Goal: Transaction & Acquisition: Purchase product/service

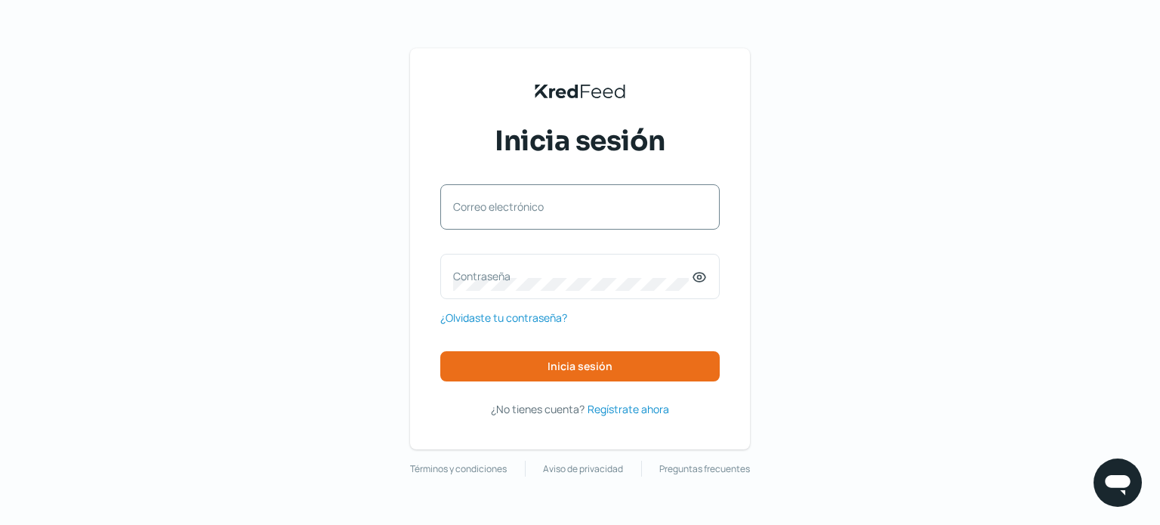
click at [479, 211] on label "Correo electrónico" at bounding box center [572, 206] width 239 height 14
click at [479, 211] on input "Correo electrónico" at bounding box center [580, 215] width 254 height 14
click at [489, 265] on div "Contraseña" at bounding box center [579, 276] width 279 height 45
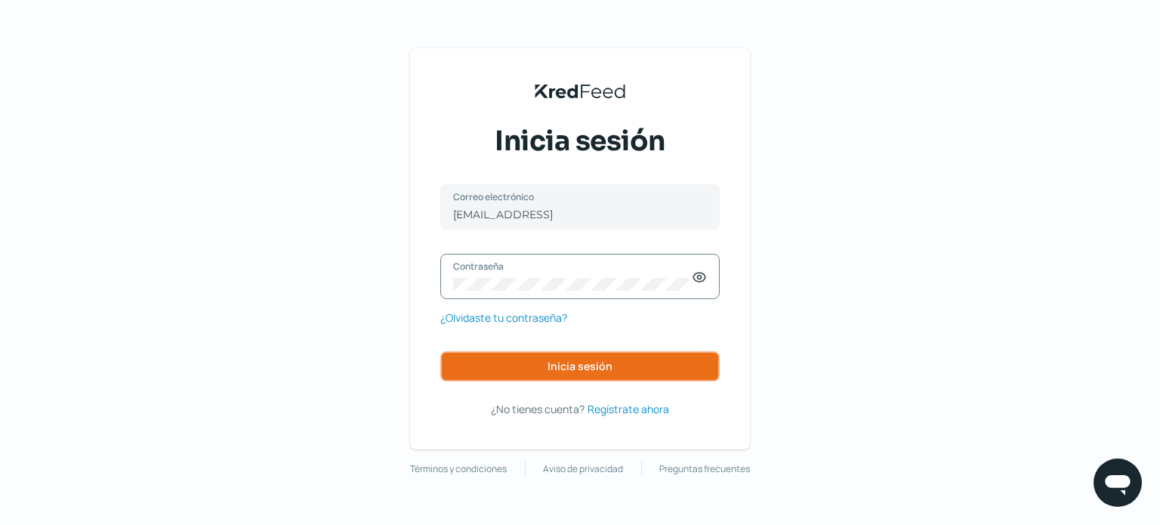
click at [595, 366] on span "Inicia sesión" at bounding box center [580, 366] width 65 height 11
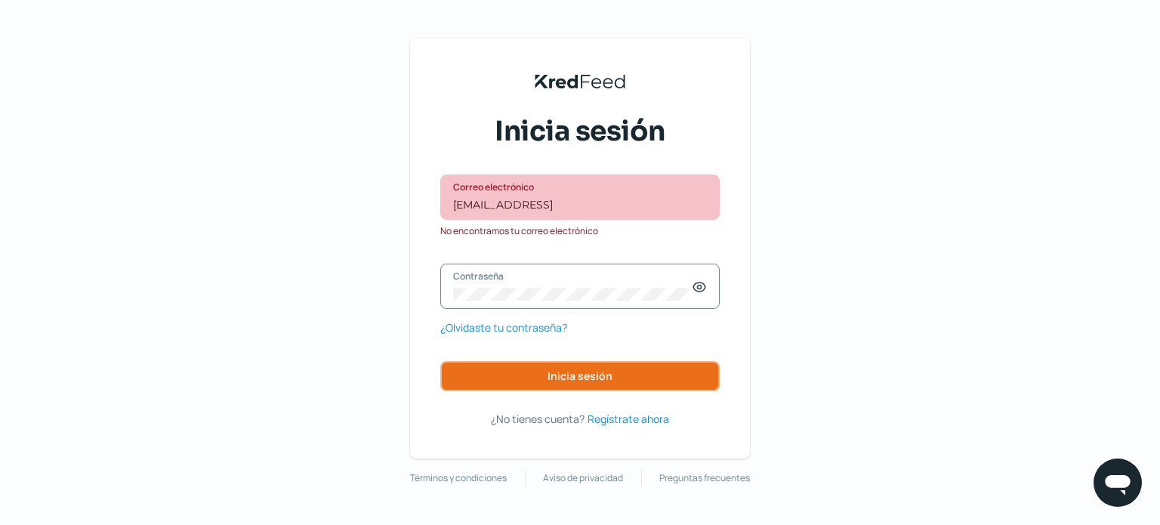
click at [556, 371] on span "Inicia sesión" at bounding box center [580, 376] width 65 height 11
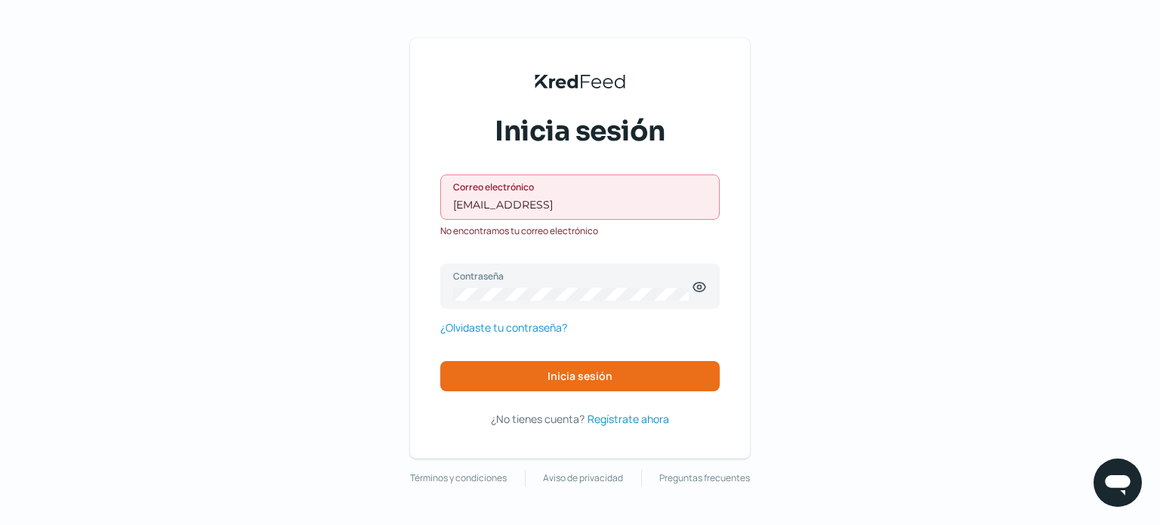
click at [592, 202] on input "[EMAIL_ADDRESS]" at bounding box center [580, 205] width 254 height 14
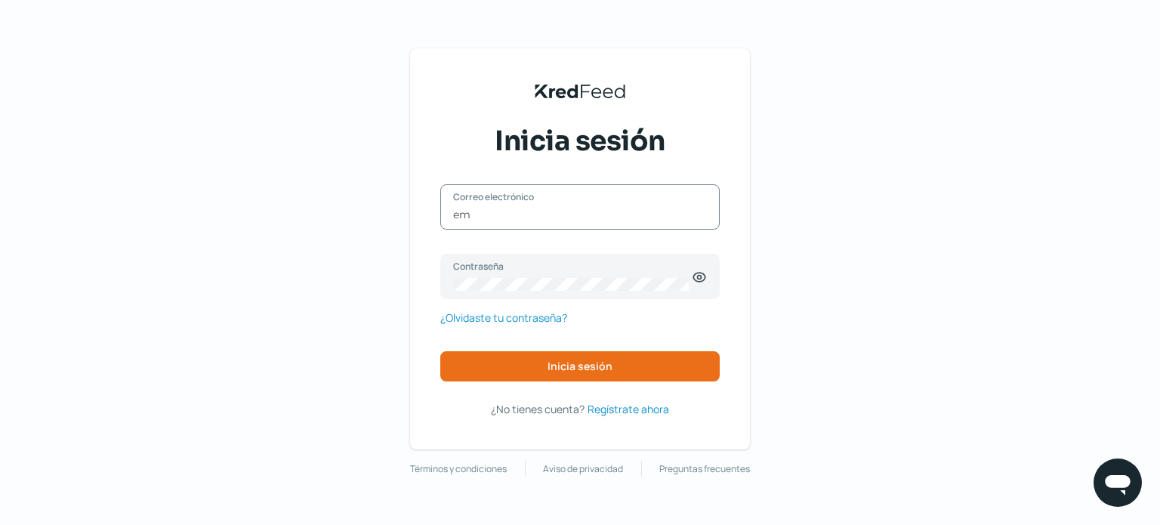
type input "e"
type input "[EMAIL_ADDRESS][DOMAIN_NAME]"
click at [597, 365] on span "Inicia sesión" at bounding box center [580, 366] width 65 height 11
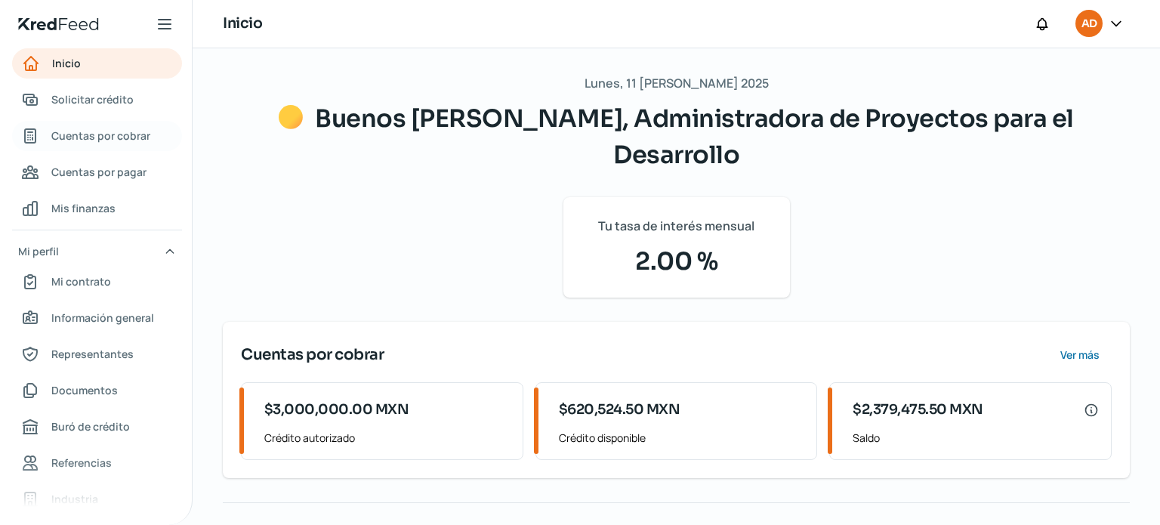
click at [110, 134] on span "Cuentas por cobrar" at bounding box center [100, 135] width 99 height 19
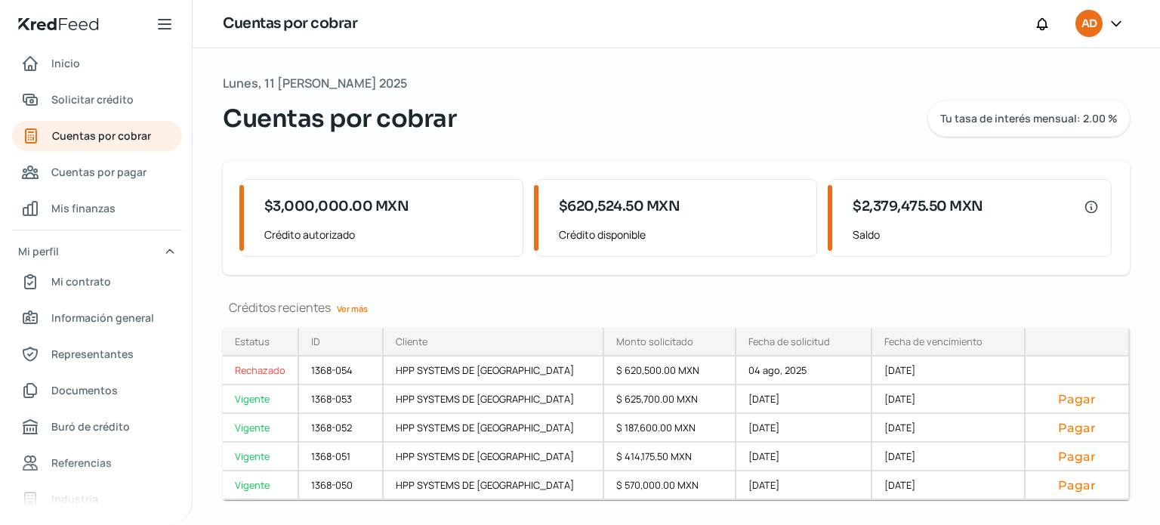
click at [357, 307] on link "Ver más" at bounding box center [352, 308] width 43 height 23
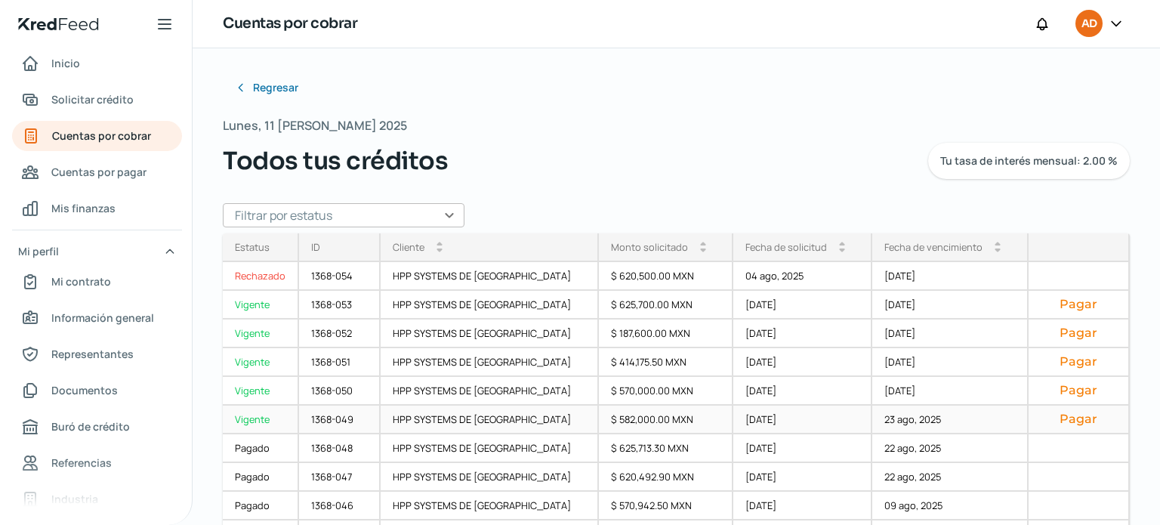
click at [255, 422] on div "Vigente" at bounding box center [261, 420] width 76 height 29
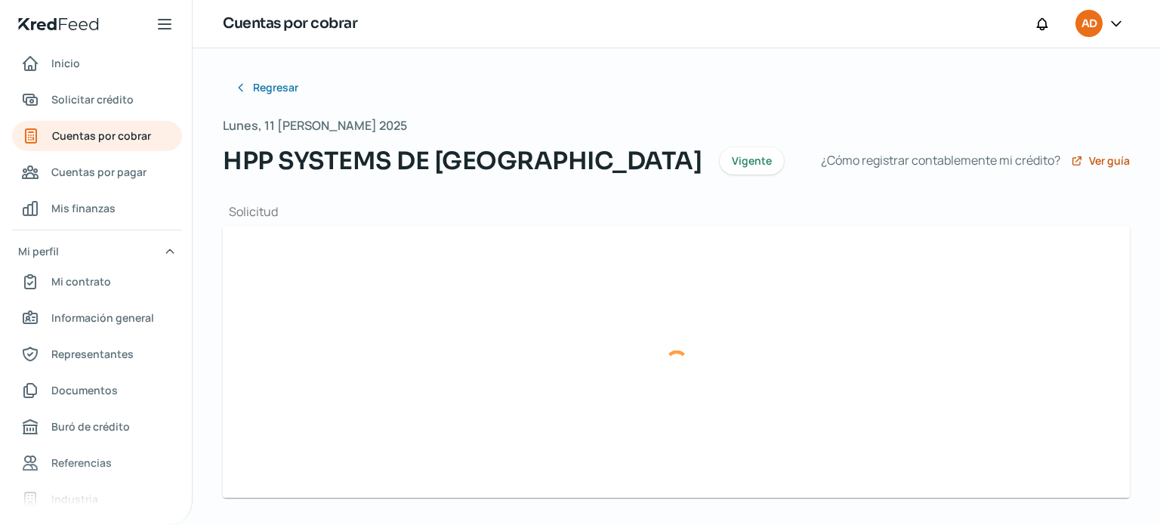
type input "HPP_FAC_1786.xml"
type input "HPP_FAC_1786.pdf"
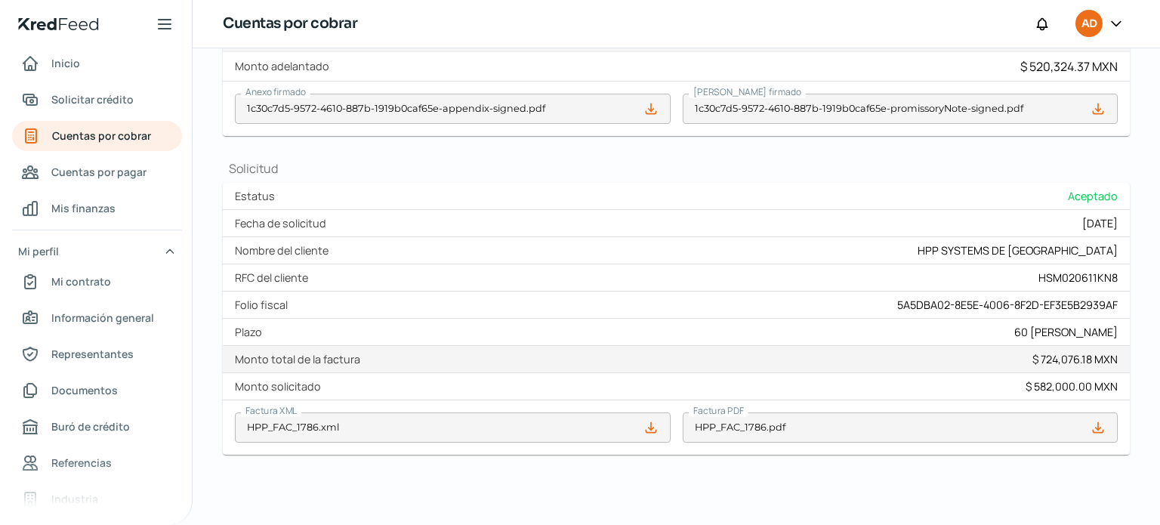
scroll to position [568, 0]
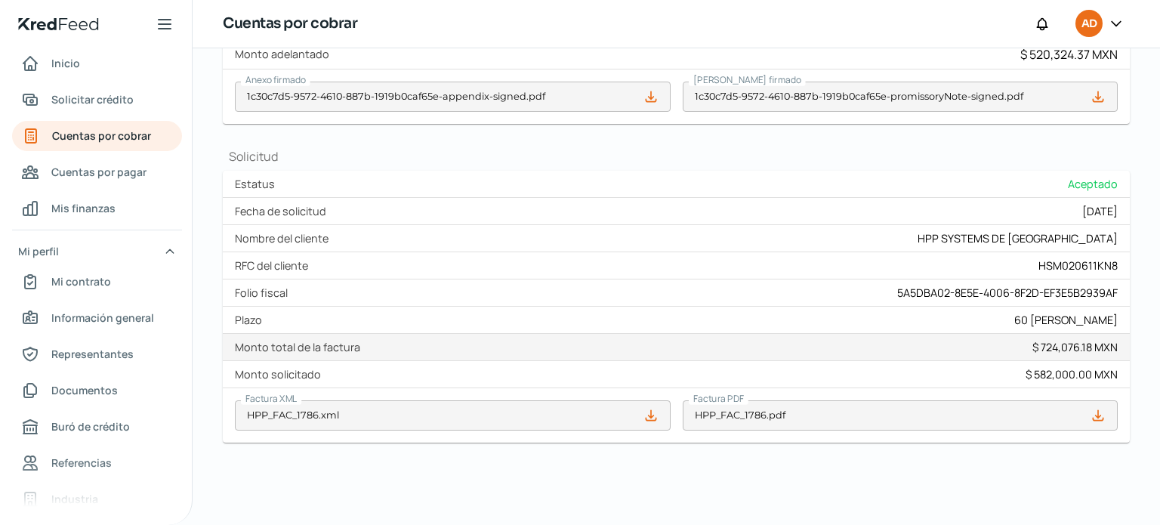
click at [1151, 262] on div "Regresar Lunes, 11 [PERSON_NAME] 2025 HPP SYSTEMS DE [GEOGRAPHIC_DATA] Vigente …" at bounding box center [676, 3] width 967 height 1047
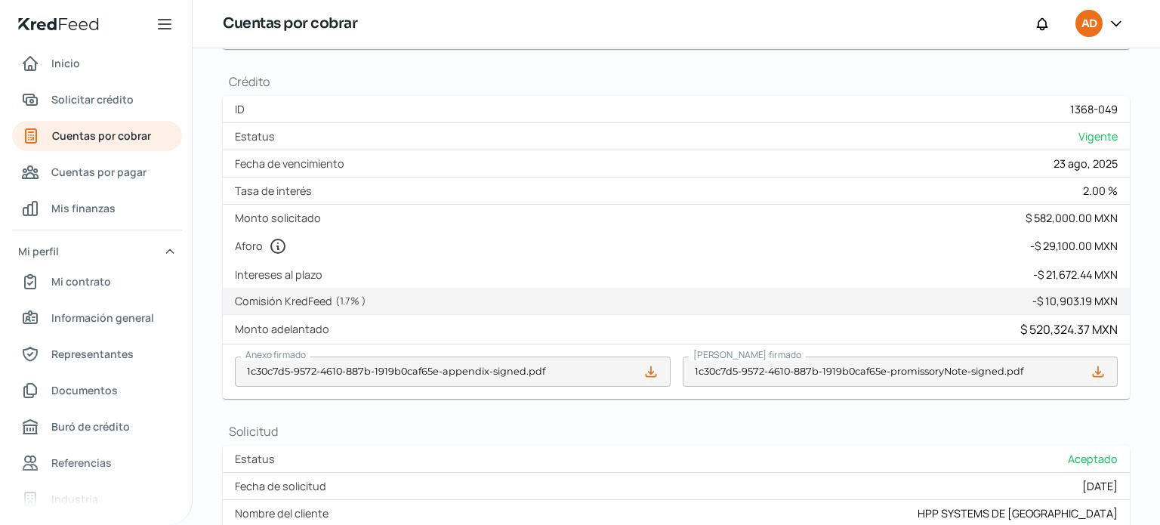
scroll to position [261, 0]
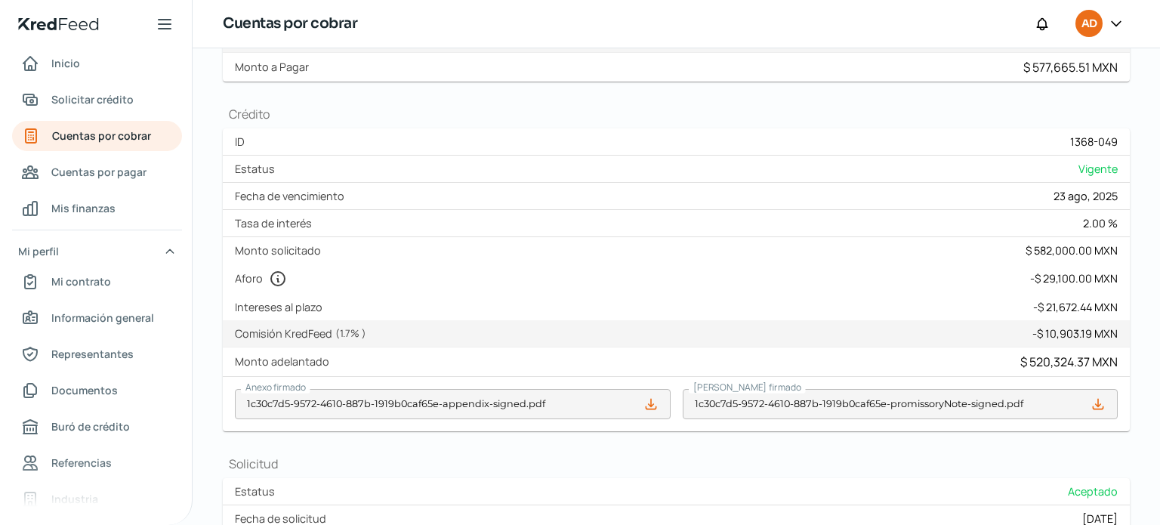
click at [1143, 206] on div "Regresar Lunes, 11 [PERSON_NAME] 2025 HPP SYSTEMS DE [GEOGRAPHIC_DATA] Vigente …" at bounding box center [676, 311] width 967 height 1047
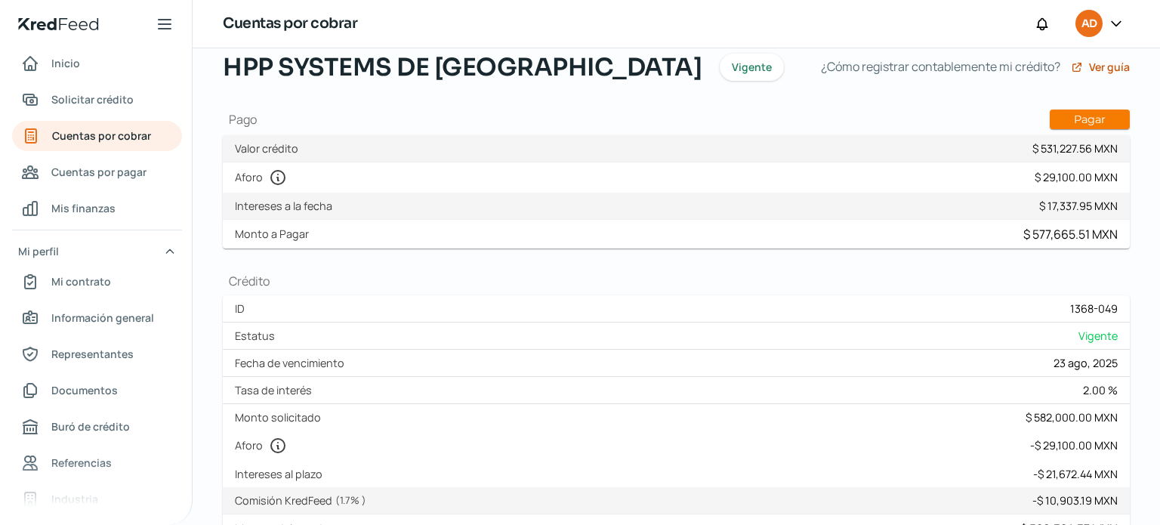
scroll to position [0, 0]
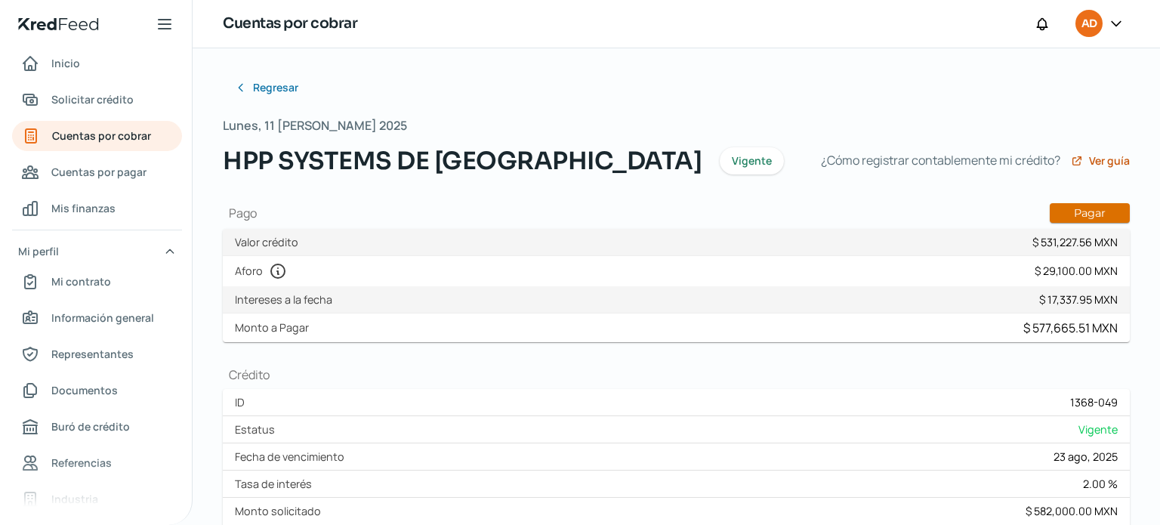
click at [1079, 209] on button "Pagar" at bounding box center [1090, 213] width 80 height 20
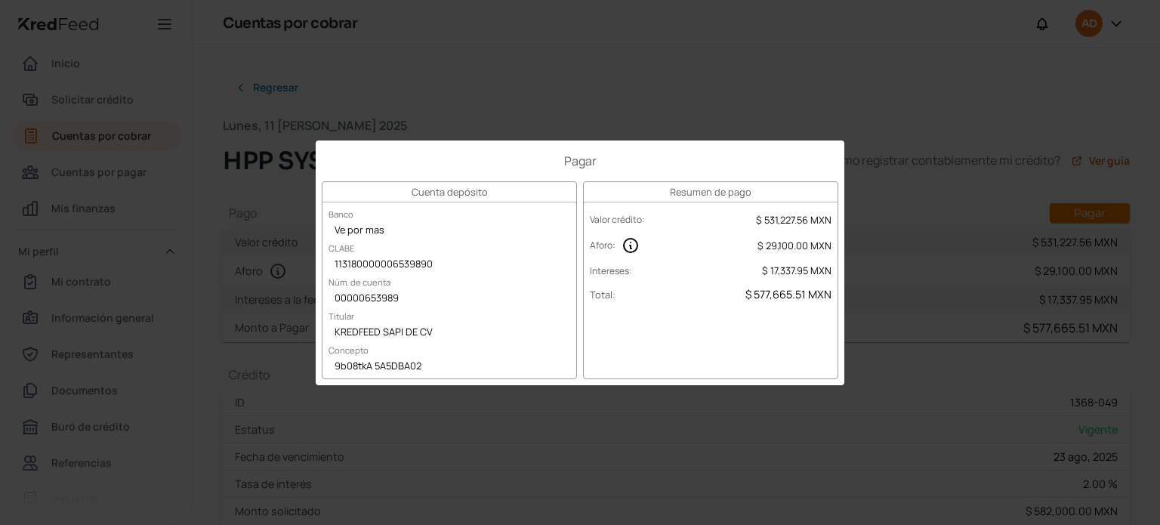
click at [226, 134] on div "Pagar Cuenta depósito Banco Ve por mas [PERSON_NAME] 113180000006539890 Núm. de…" at bounding box center [580, 262] width 1160 height 525
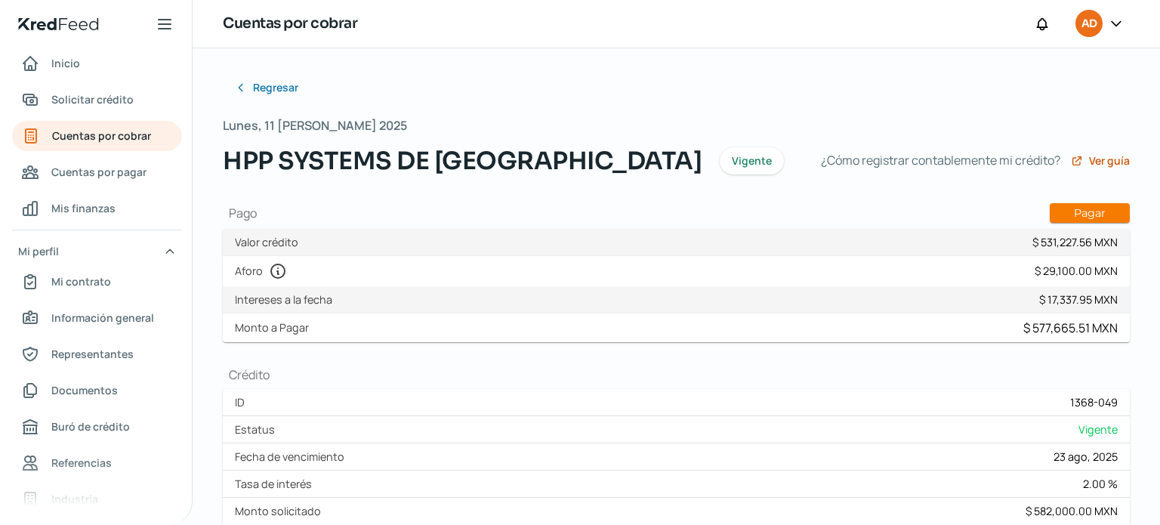
click at [1118, 22] on icon at bounding box center [1116, 23] width 15 height 15
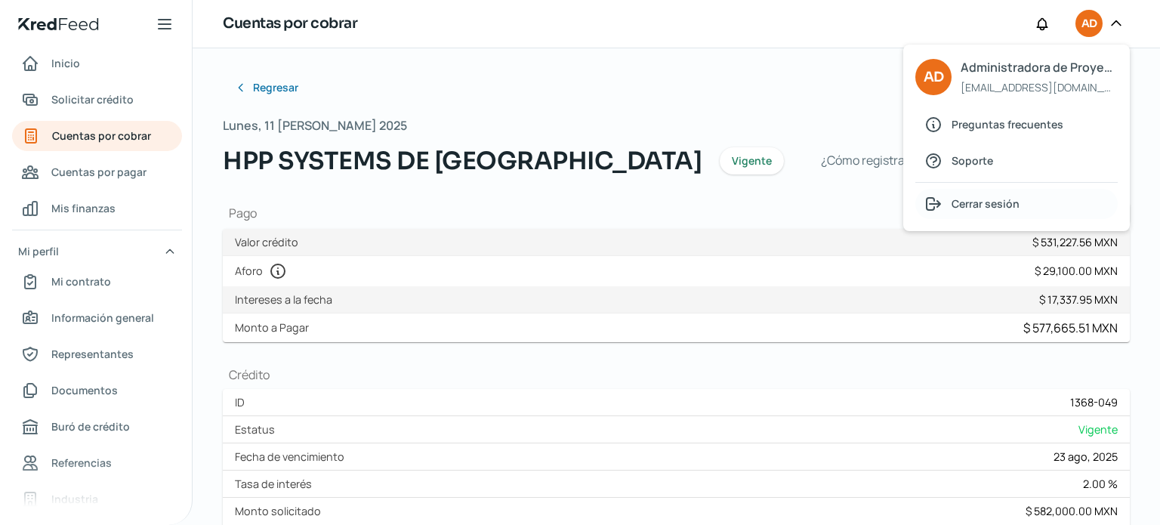
click at [968, 202] on span "Cerrar sesión" at bounding box center [986, 203] width 68 height 19
